Goal: Task Accomplishment & Management: Use online tool/utility

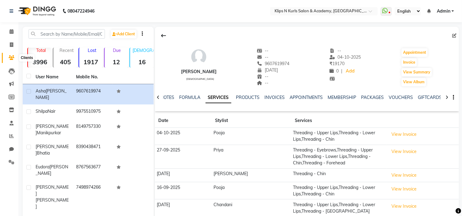
click at [11, 57] on icon at bounding box center [12, 57] width 6 height 5
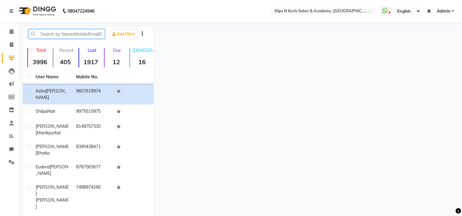
click at [58, 35] on input "text" at bounding box center [67, 34] width 76 height 10
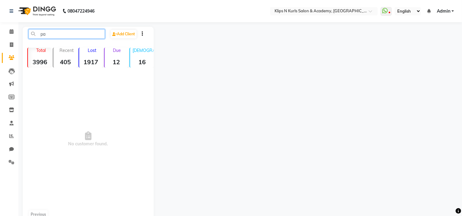
type input "p"
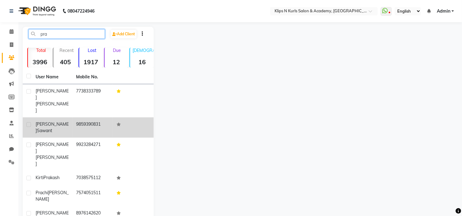
type input "pra"
click at [38, 121] on span "Pranjal" at bounding box center [52, 127] width 33 height 12
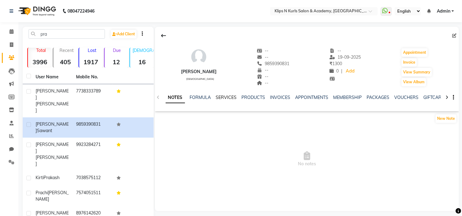
click at [233, 98] on link "SERVICES" at bounding box center [226, 98] width 21 height 6
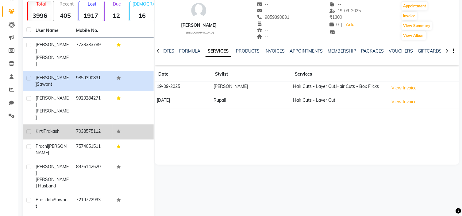
scroll to position [61, 0]
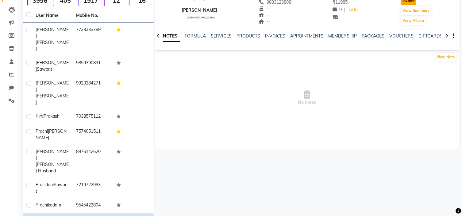
click at [409, 0] on button "Invoice" at bounding box center [408, 1] width 15 height 9
select select "service"
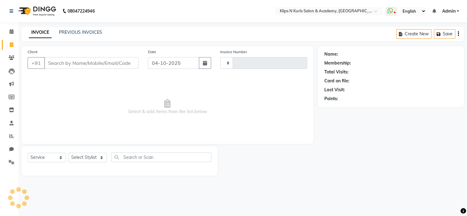
type input "1571"
select select "124"
type input "9833123808"
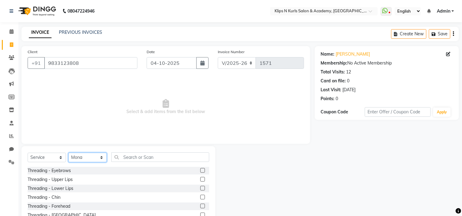
click at [90, 159] on select "Select Stylist Chandani Front Desk Ishika Mona Neha Pooja Priya Smitha Yasmeen" at bounding box center [87, 158] width 38 height 10
select select "61904"
click at [68, 153] on select "Select Stylist Chandani Front Desk Ishika Mona Neha Pooja Priya Smitha Yasmeen" at bounding box center [87, 158] width 38 height 10
click at [200, 169] on label at bounding box center [202, 170] width 5 height 5
click at [200, 169] on input "checkbox" at bounding box center [202, 171] width 4 height 4
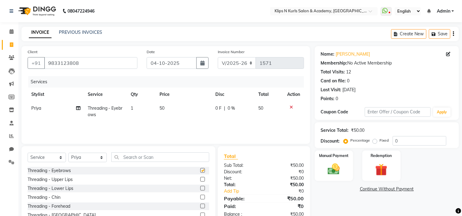
checkbox input "false"
click at [200, 206] on label at bounding box center [202, 205] width 5 height 5
click at [200, 206] on input "checkbox" at bounding box center [202, 206] width 4 height 4
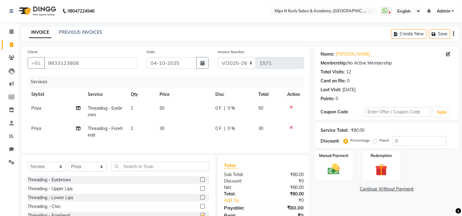
checkbox input "false"
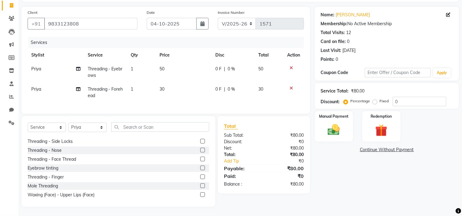
scroll to position [44, 0]
click at [329, 124] on img at bounding box center [334, 130] width 20 height 14
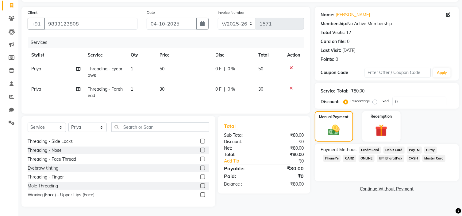
click at [415, 155] on span "CASH" at bounding box center [413, 158] width 13 height 7
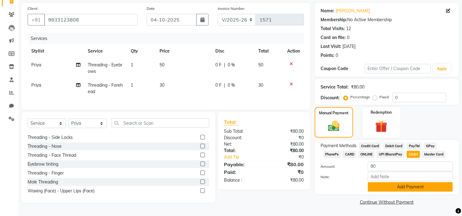
click at [422, 190] on button "Add Payment" at bounding box center [410, 187] width 85 height 10
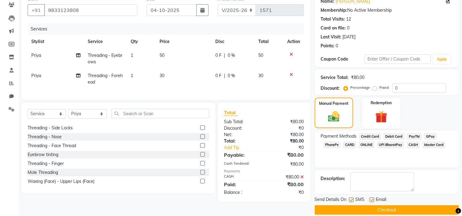
scroll to position [60, 0]
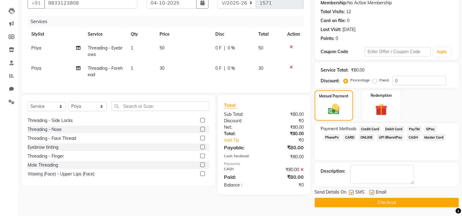
click at [416, 200] on button "Checkout" at bounding box center [387, 203] width 144 height 10
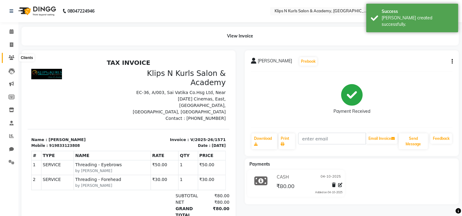
click at [14, 57] on icon at bounding box center [12, 57] width 6 height 5
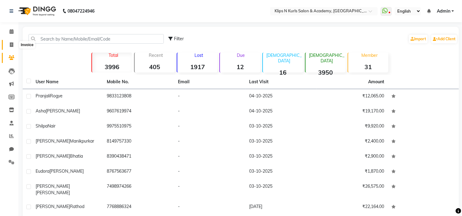
click at [9, 46] on span at bounding box center [11, 44] width 11 height 7
select select "124"
select select "service"
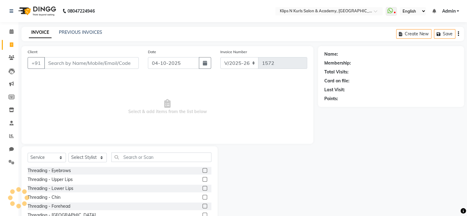
select select "3852"
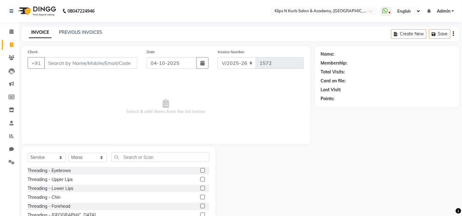
click at [55, 60] on input "Client" at bounding box center [90, 63] width 93 height 12
click at [57, 62] on input "90449248294" at bounding box center [75, 63] width 62 height 12
type input "9049248294"
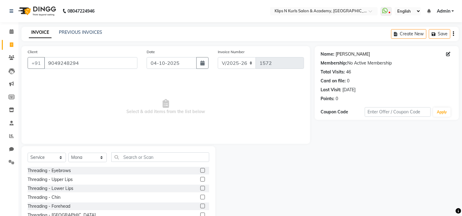
click at [353, 53] on link "Anthea Pereira" at bounding box center [353, 54] width 34 height 6
click at [90, 158] on select "Select Stylist Chandani Front Desk Ishika Mona Neha Pooja Priya Smitha Yasmeen" at bounding box center [87, 158] width 38 height 10
select select "86065"
click at [68, 153] on select "Select Stylist Chandani Front Desk Ishika Mona Neha Pooja Priya Smitha Yasmeen" at bounding box center [87, 158] width 38 height 10
click at [168, 158] on input "text" at bounding box center [160, 157] width 98 height 10
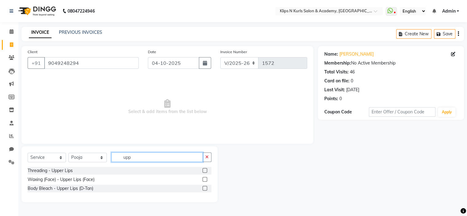
type input "upp"
click at [204, 181] on div at bounding box center [205, 180] width 4 height 6
click at [204, 180] on label at bounding box center [205, 179] width 5 height 5
click at [204, 180] on input "checkbox" at bounding box center [205, 179] width 4 height 4
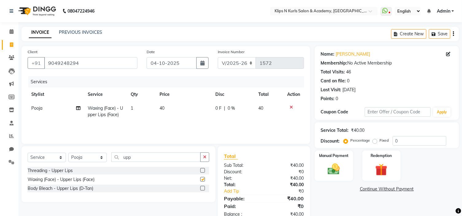
checkbox input "false"
click at [140, 159] on input "upp" at bounding box center [155, 157] width 89 height 10
type input "u"
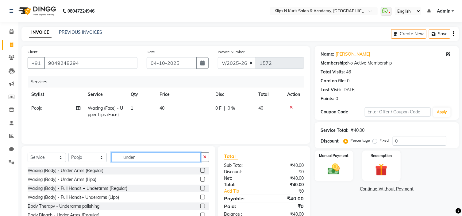
type input "under"
click at [200, 169] on label at bounding box center [202, 170] width 5 height 5
click at [200, 169] on input "checkbox" at bounding box center [202, 171] width 4 height 4
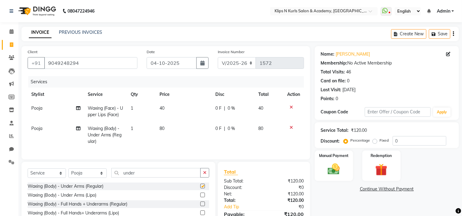
checkbox input "false"
click at [152, 174] on input "under" at bounding box center [155, 173] width 89 height 10
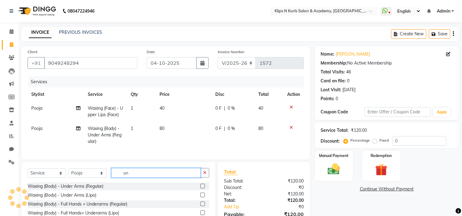
type input "u"
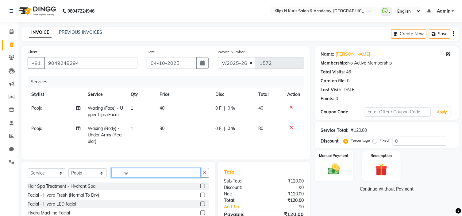
type input "hy"
click at [202, 197] on label at bounding box center [202, 194] width 5 height 5
click at [202, 197] on input "checkbox" at bounding box center [202, 195] width 4 height 4
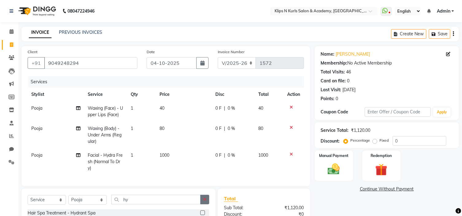
checkbox input "false"
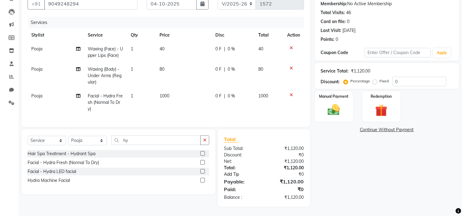
scroll to position [61, 0]
drag, startPoint x: 227, startPoint y: 189, endPoint x: 422, endPoint y: 165, distance: 196.0
click at [422, 165] on div "Name: Anthea Pereira Membership: No Active Membership Total Visits: 46 Card on …" at bounding box center [389, 97] width 149 height 220
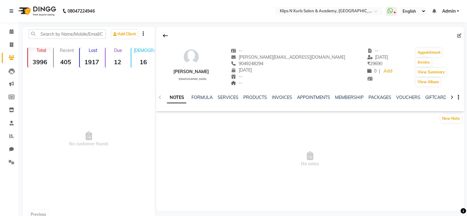
select select "en"
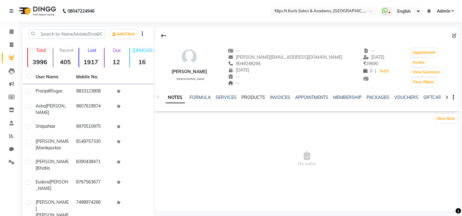
click at [255, 99] on link "PRODUCTS" at bounding box center [254, 98] width 24 height 6
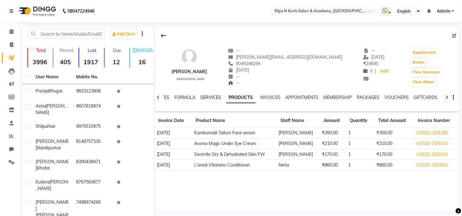
click at [215, 99] on link "SERVICES" at bounding box center [211, 98] width 21 height 6
